Goal: Task Accomplishment & Management: Use online tool/utility

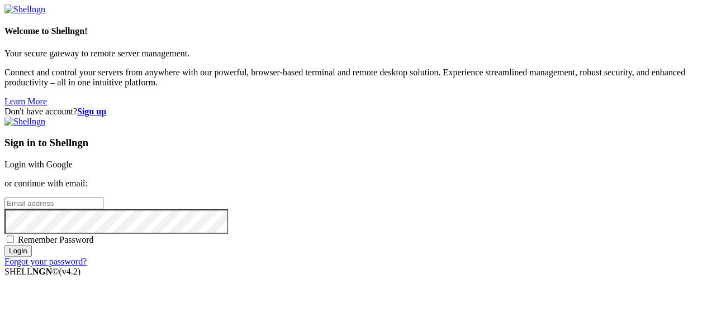
type input "root"
drag, startPoint x: 456, startPoint y: 259, endPoint x: 246, endPoint y: 226, distance: 213.3
click at [32, 257] on input "Login" at bounding box center [17, 251] width 27 height 12
click at [73, 160] on link "Login with Google" at bounding box center [38, 164] width 68 height 9
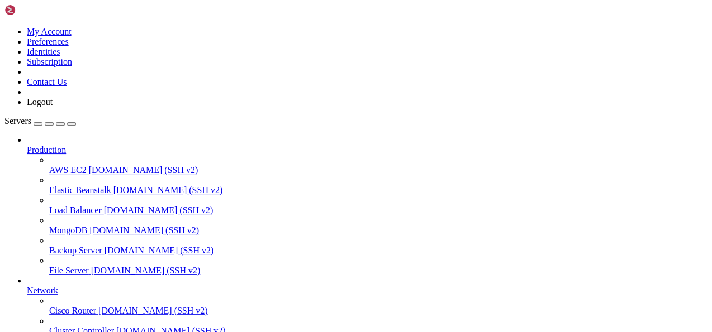
scroll to position [118, 0]
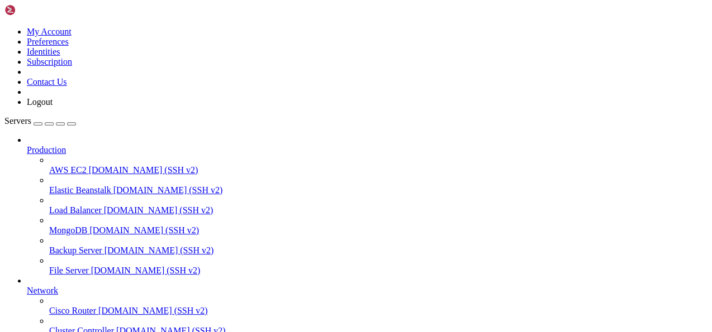
drag, startPoint x: 17, startPoint y: 779, endPoint x: 99, endPoint y: 792, distance: 82.6
drag, startPoint x: 100, startPoint y: 792, endPoint x: 110, endPoint y: 792, distance: 9.5
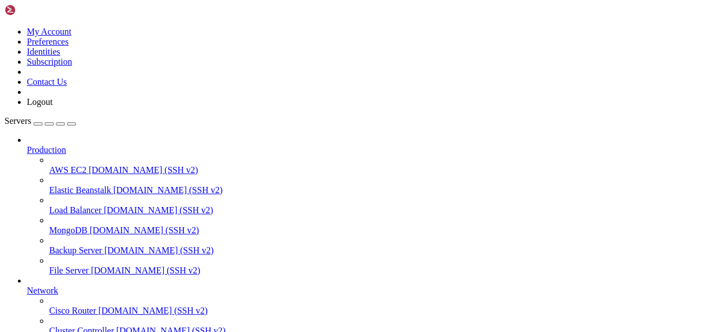
drag, startPoint x: 149, startPoint y: 790, endPoint x: 57, endPoint y: 779, distance: 92.3
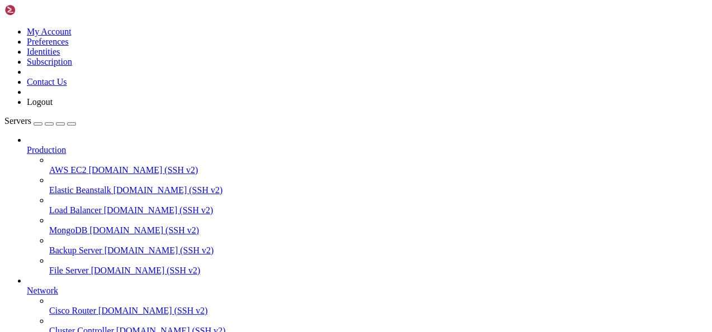
scroll to position [223, 0]
drag, startPoint x: 32, startPoint y: 871, endPoint x: 69, endPoint y: 879, distance: 38.4
copy div "ertificate: /etc/letsencrypt/live/[DOMAIN_NAME][URL][DOMAIN_NAME] private_key"
